Goal: Task Accomplishment & Management: Manage account settings

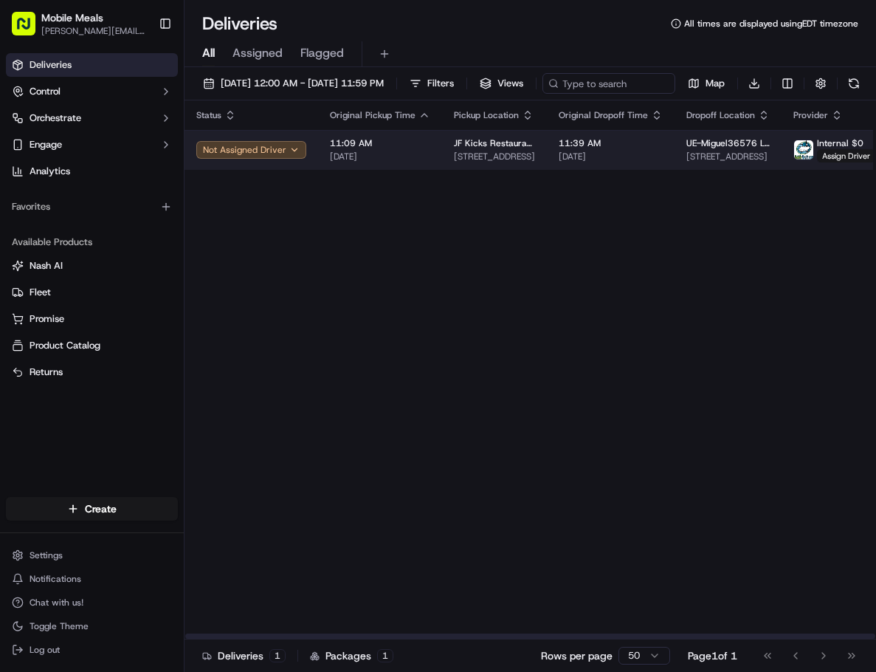
click at [354, 162] on span "[DATE]" at bounding box center [380, 157] width 100 height 12
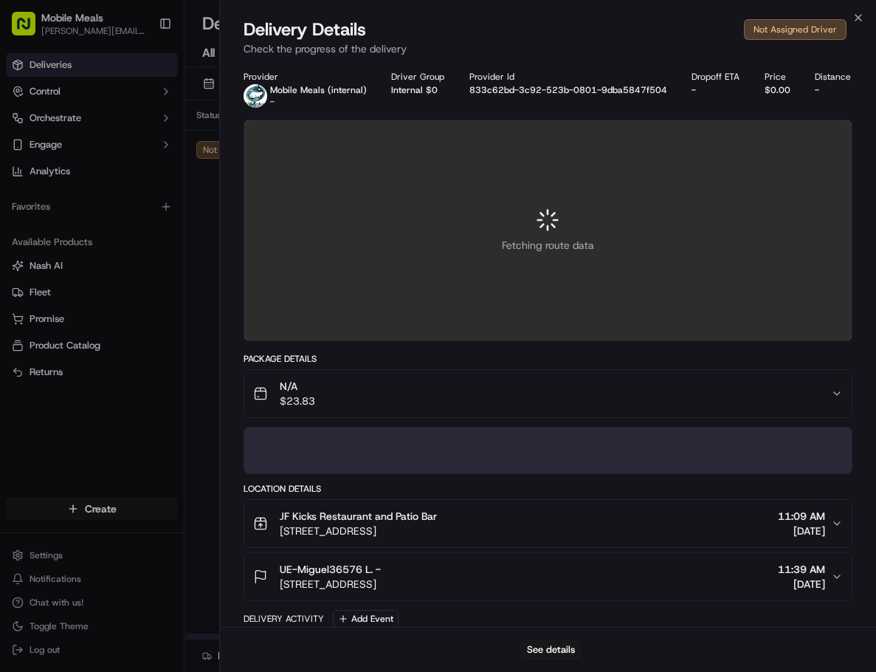
click at [554, 641] on button "See details" at bounding box center [550, 649] width 61 height 21
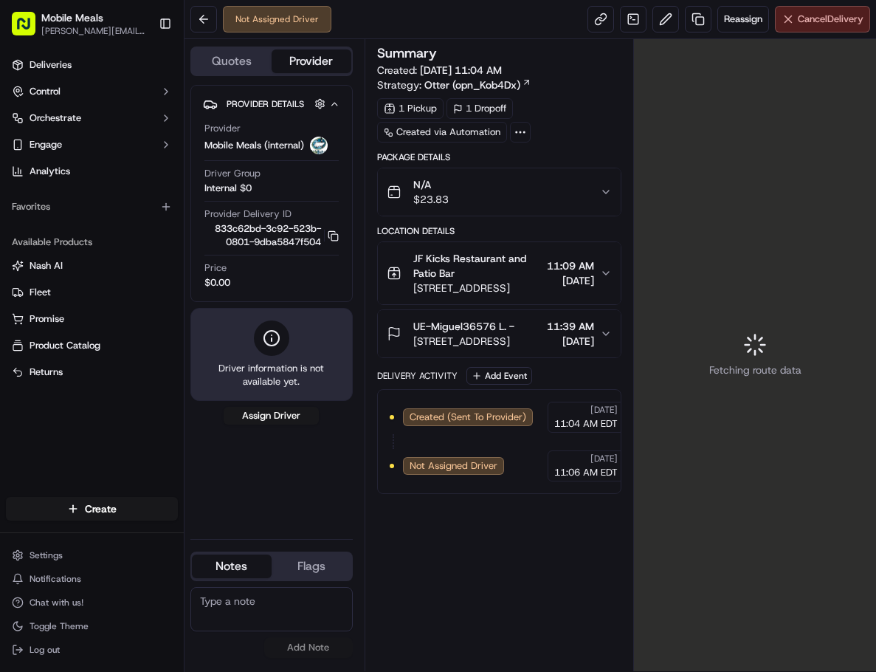
click at [799, 21] on span "Cancel Delivery" at bounding box center [831, 19] width 66 height 13
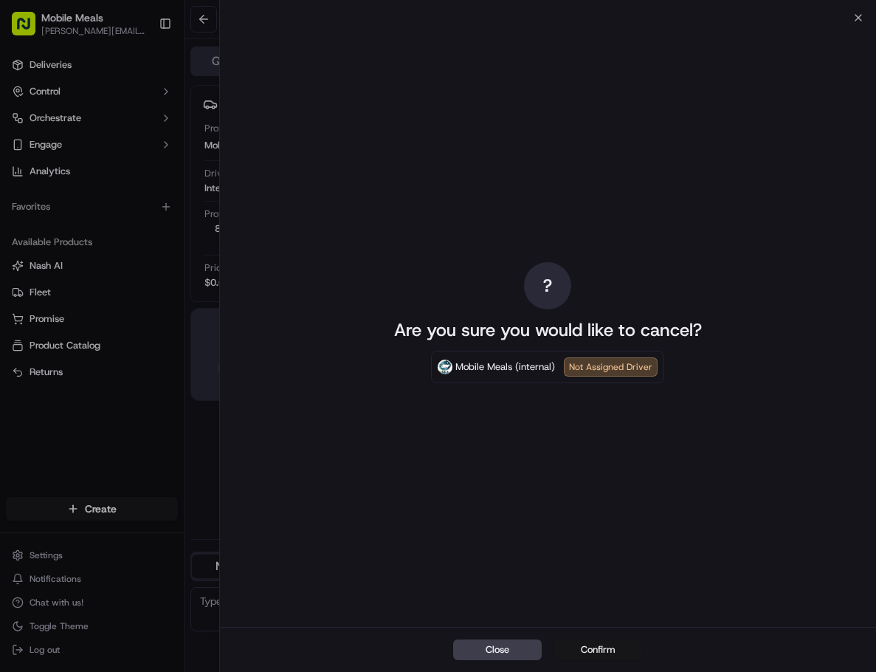
click at [593, 648] on button "Confirm" at bounding box center [598, 649] width 89 height 21
